Goal: Transaction & Acquisition: Purchase product/service

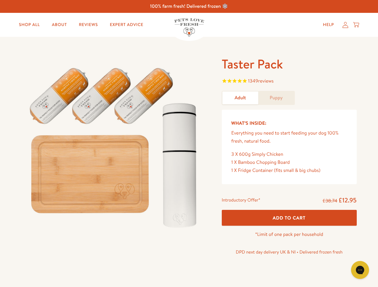
click at [189, 144] on img at bounding box center [115, 145] width 186 height 178
click at [289, 82] on span "1349 reviews" at bounding box center [289, 81] width 135 height 9
click at [360, 270] on icon "Gorgias live chat" at bounding box center [360, 270] width 6 height 6
